Goal: Transaction & Acquisition: Purchase product/service

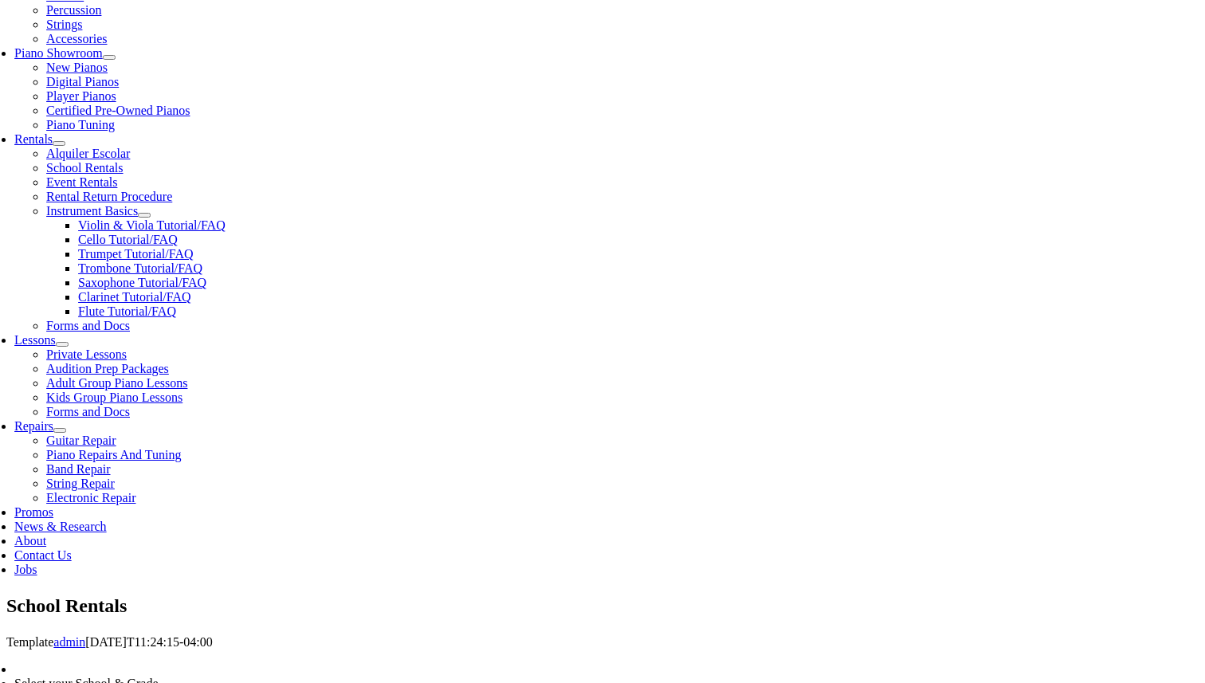
scroll to position [446, 0]
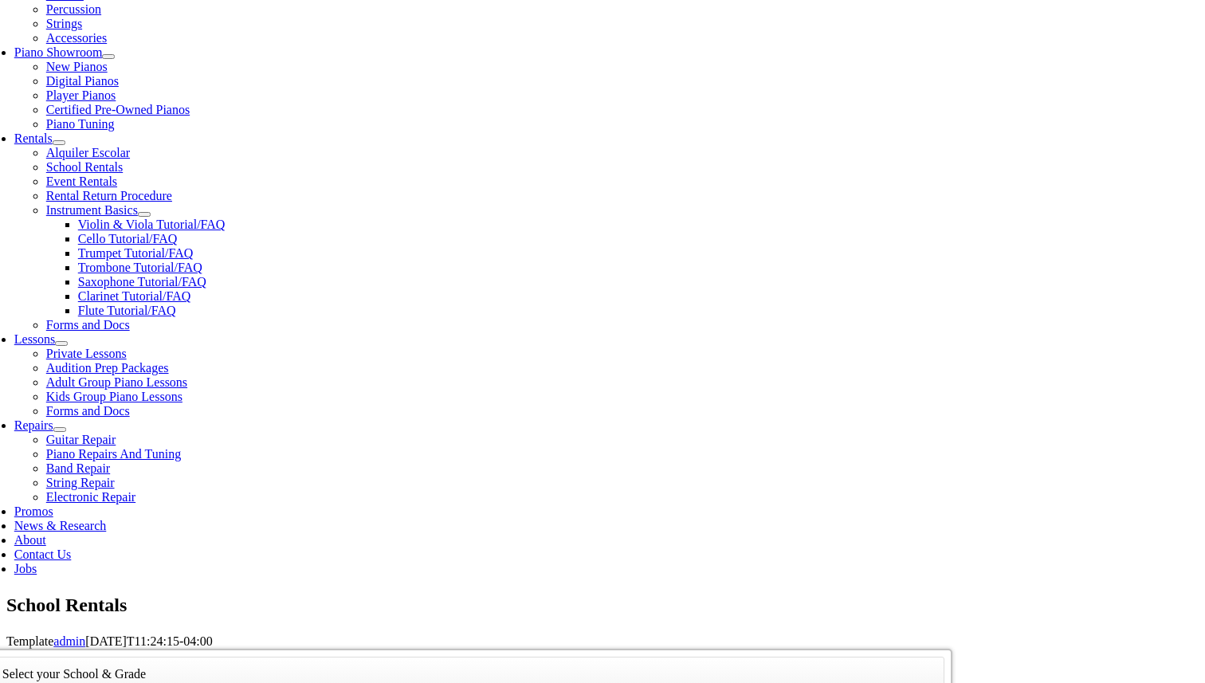
type input "west"
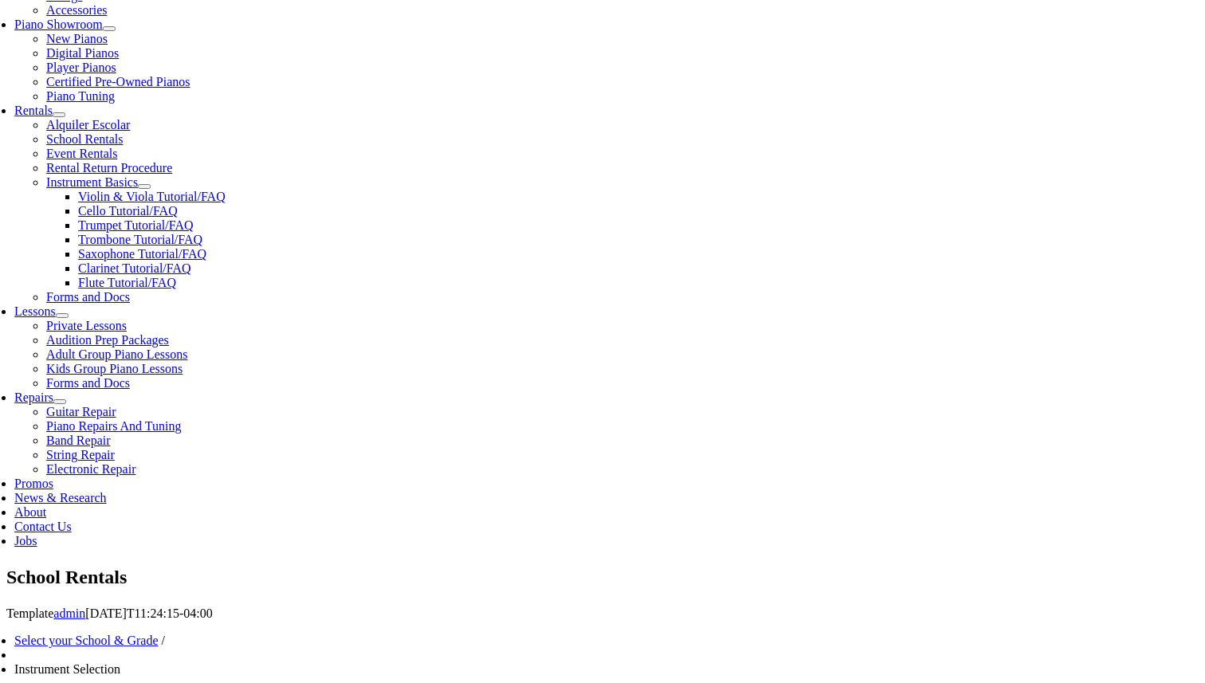
scroll to position [483, 0]
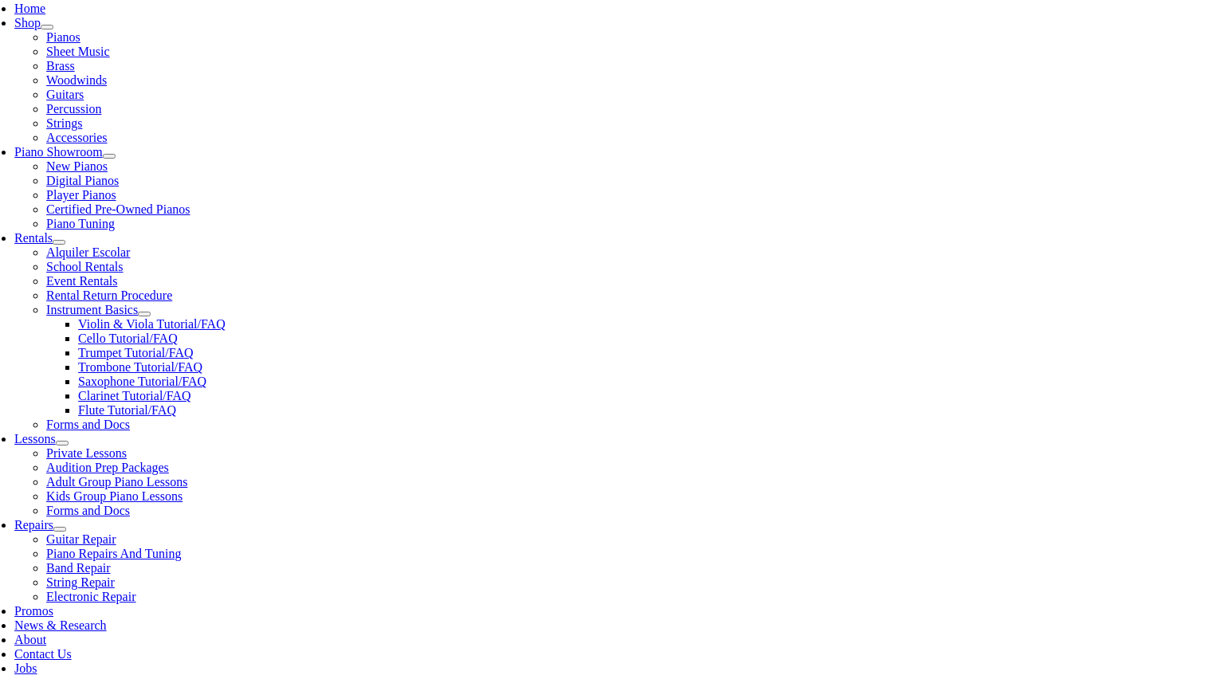
scroll to position [347, 0]
checkbox input"] "true"
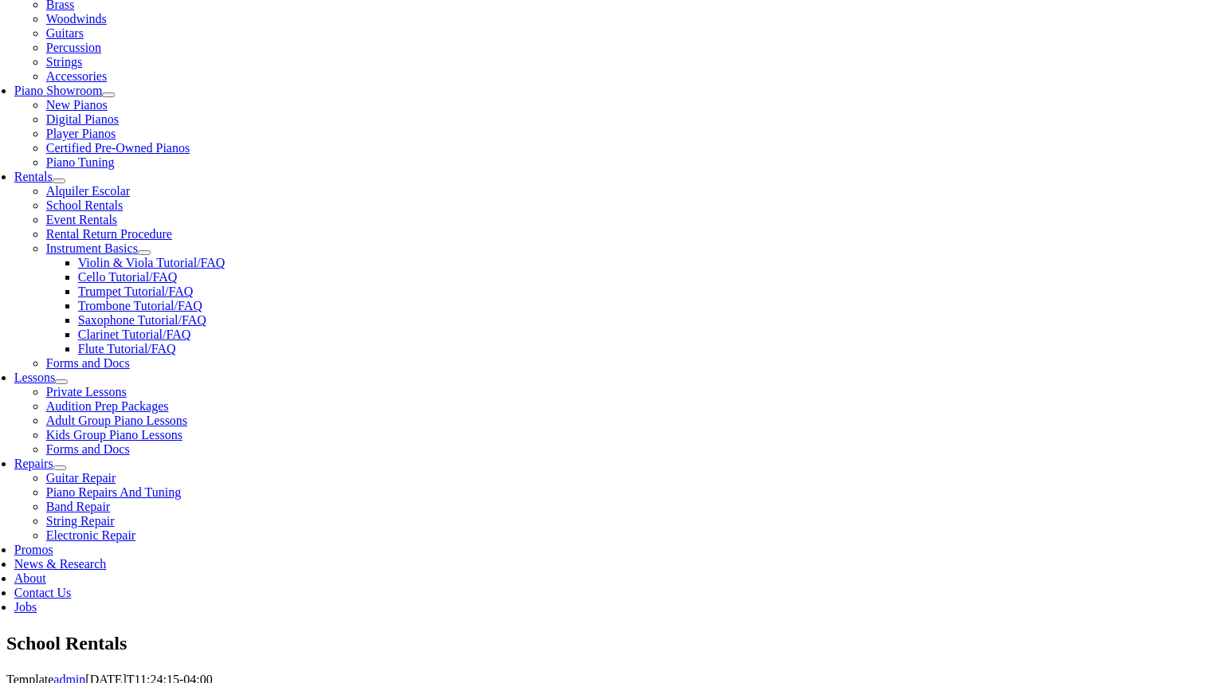
scroll to position [408, 0]
type input "1"
